Goal: Information Seeking & Learning: Learn about a topic

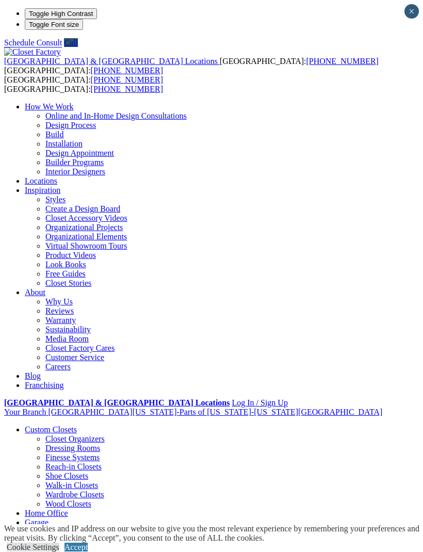
click at [0, 0] on span at bounding box center [0, 0] width 0 height 0
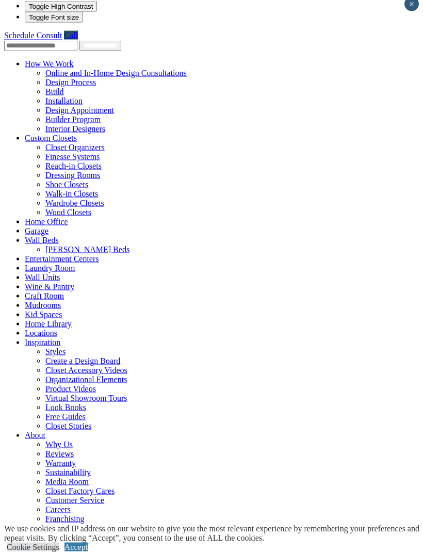
scroll to position [11, 0]
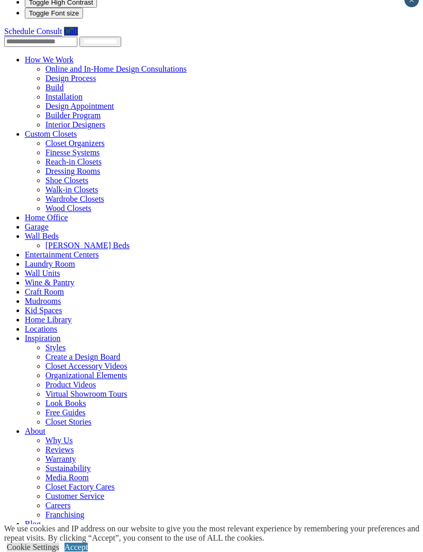
click at [45, 296] on link "Mudrooms" at bounding box center [43, 300] width 36 height 9
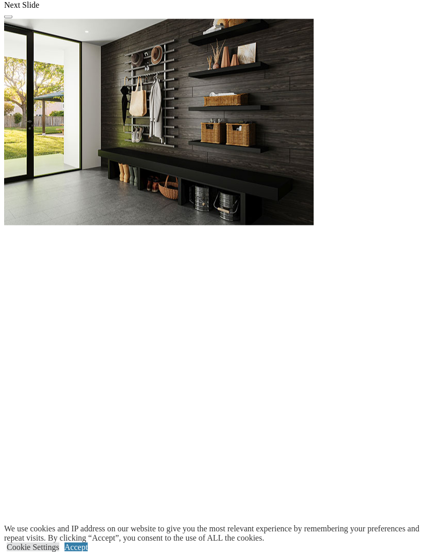
scroll to position [1013, 0]
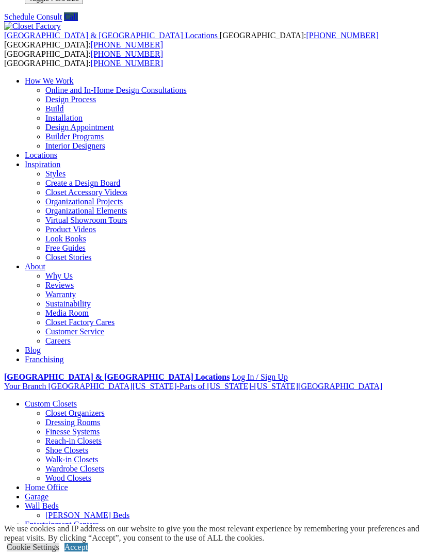
scroll to position [0, 0]
